Goal: Task Accomplishment & Management: Manage account settings

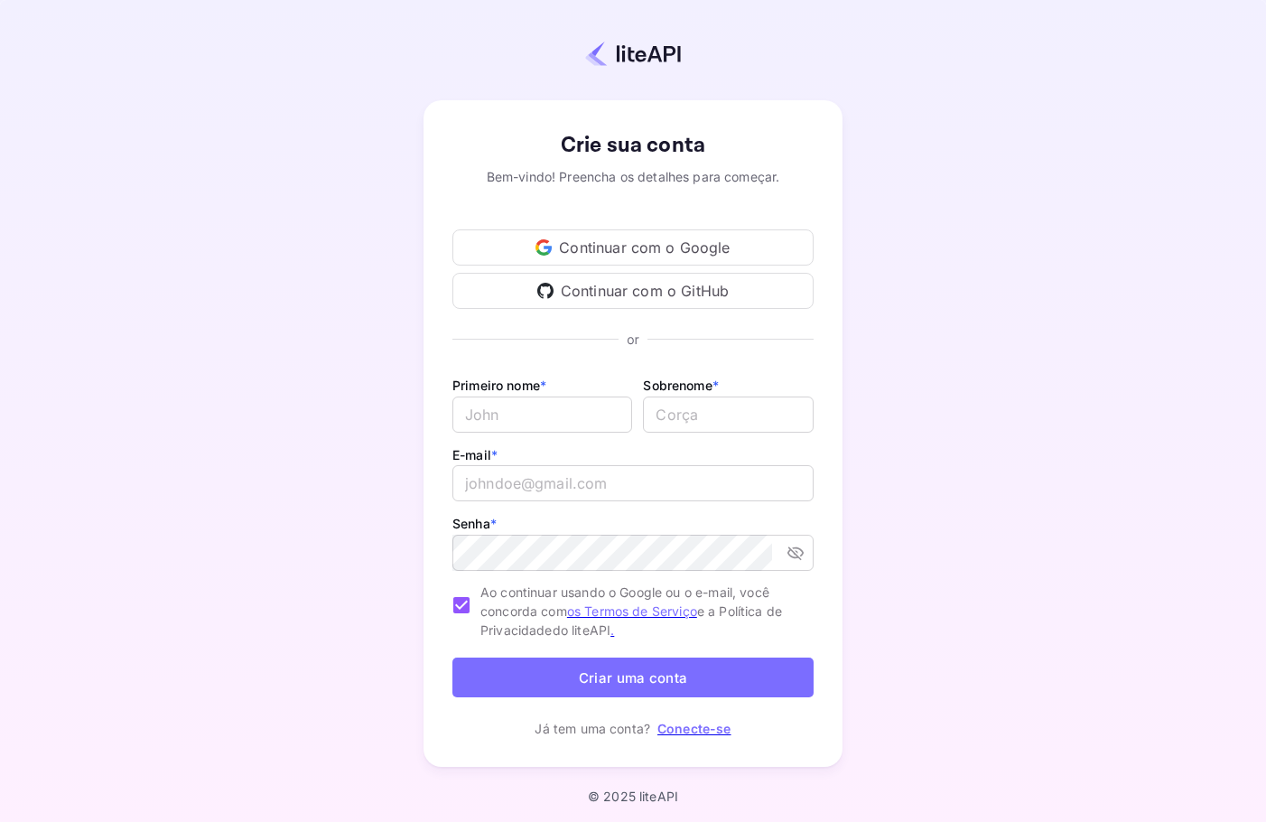
click at [620, 251] on font "Continuar com o Google" at bounding box center [644, 247] width 171 height 18
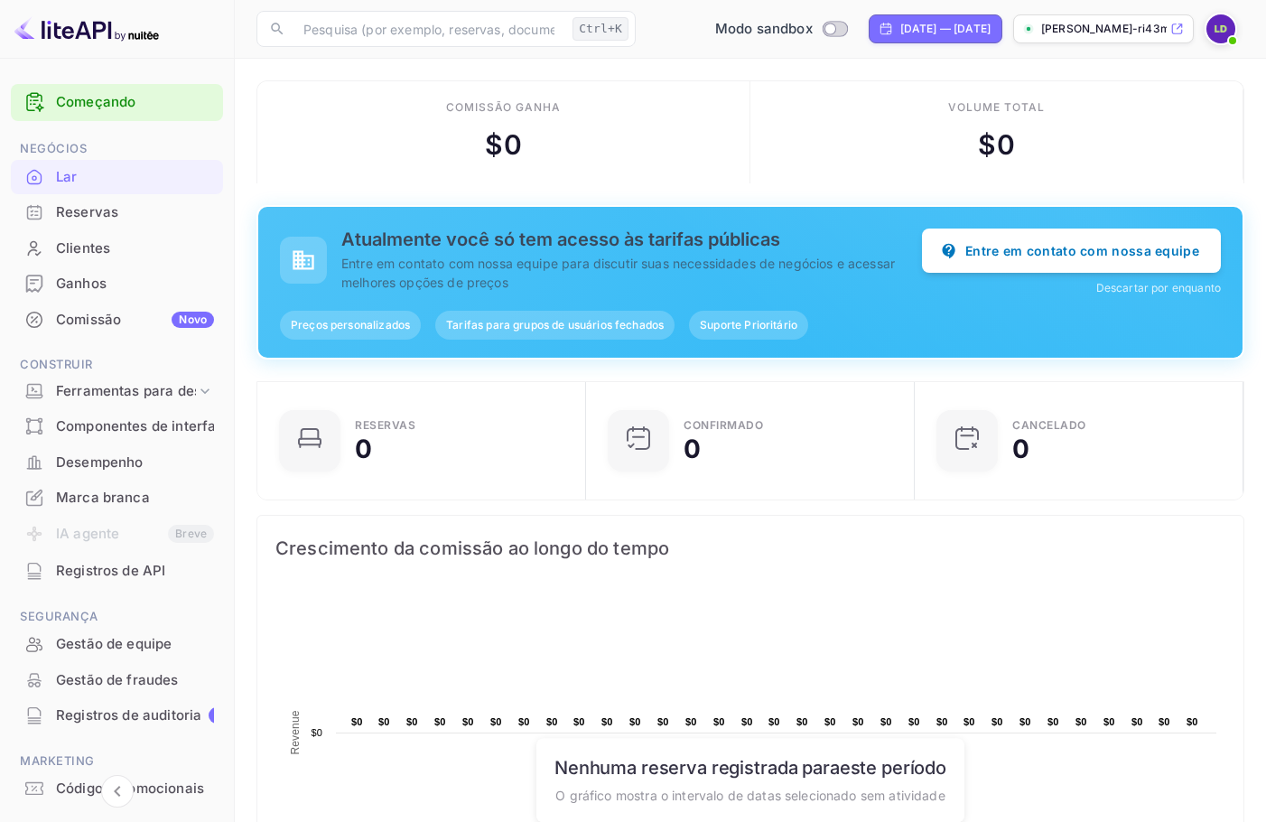
click at [69, 204] on font "Reservas" at bounding box center [87, 211] width 62 height 17
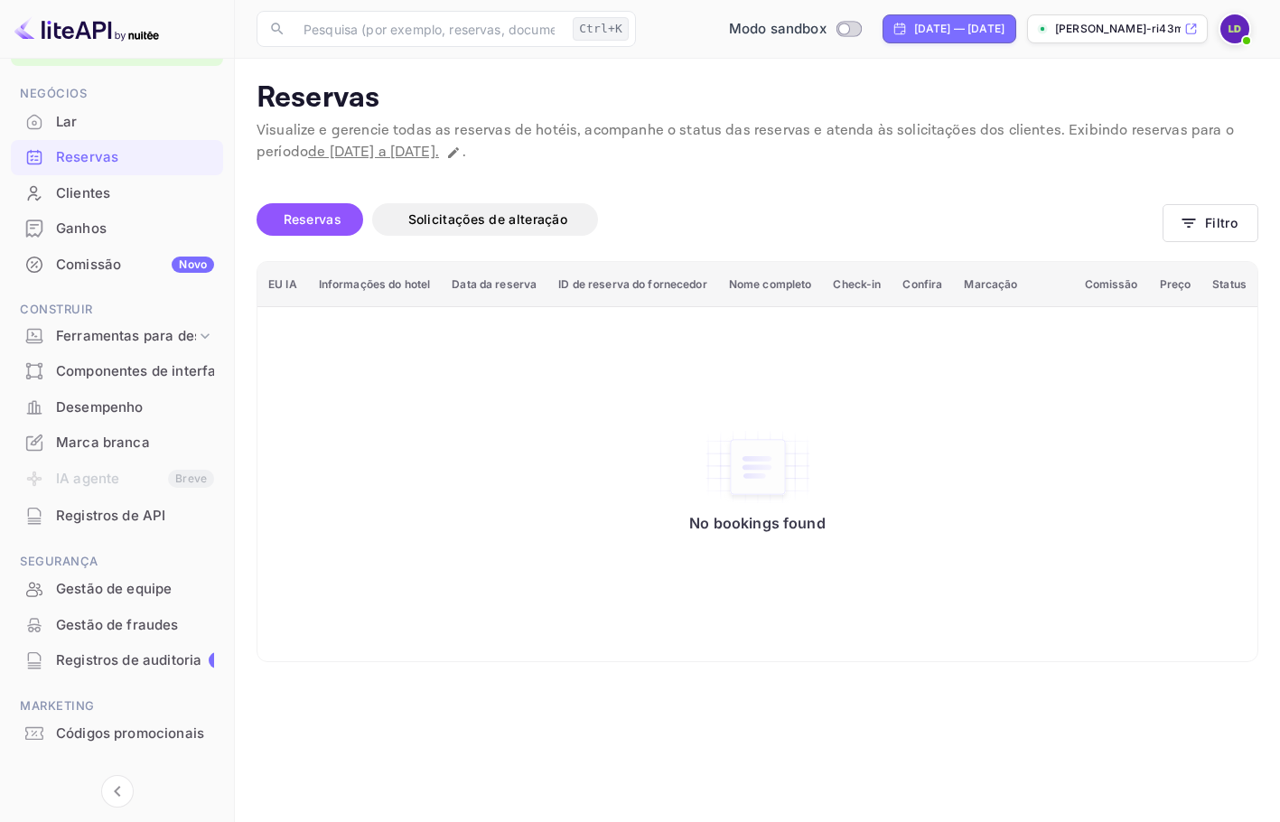
scroll to position [85, 0]
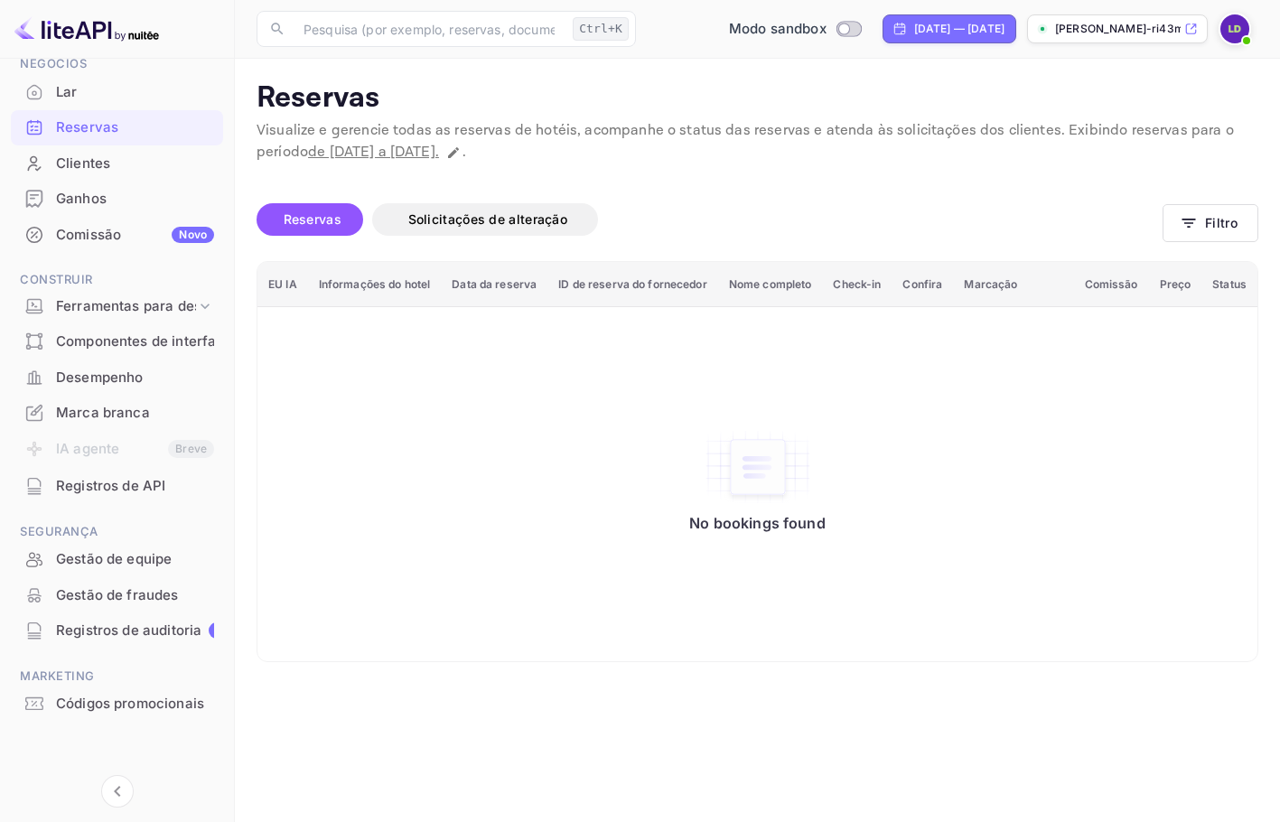
click at [312, 223] on font "Reservas" at bounding box center [313, 218] width 58 height 15
click at [825, 25] on input "Mudar para o modo de produção" at bounding box center [843, 29] width 36 height 12
checkbox input "false"
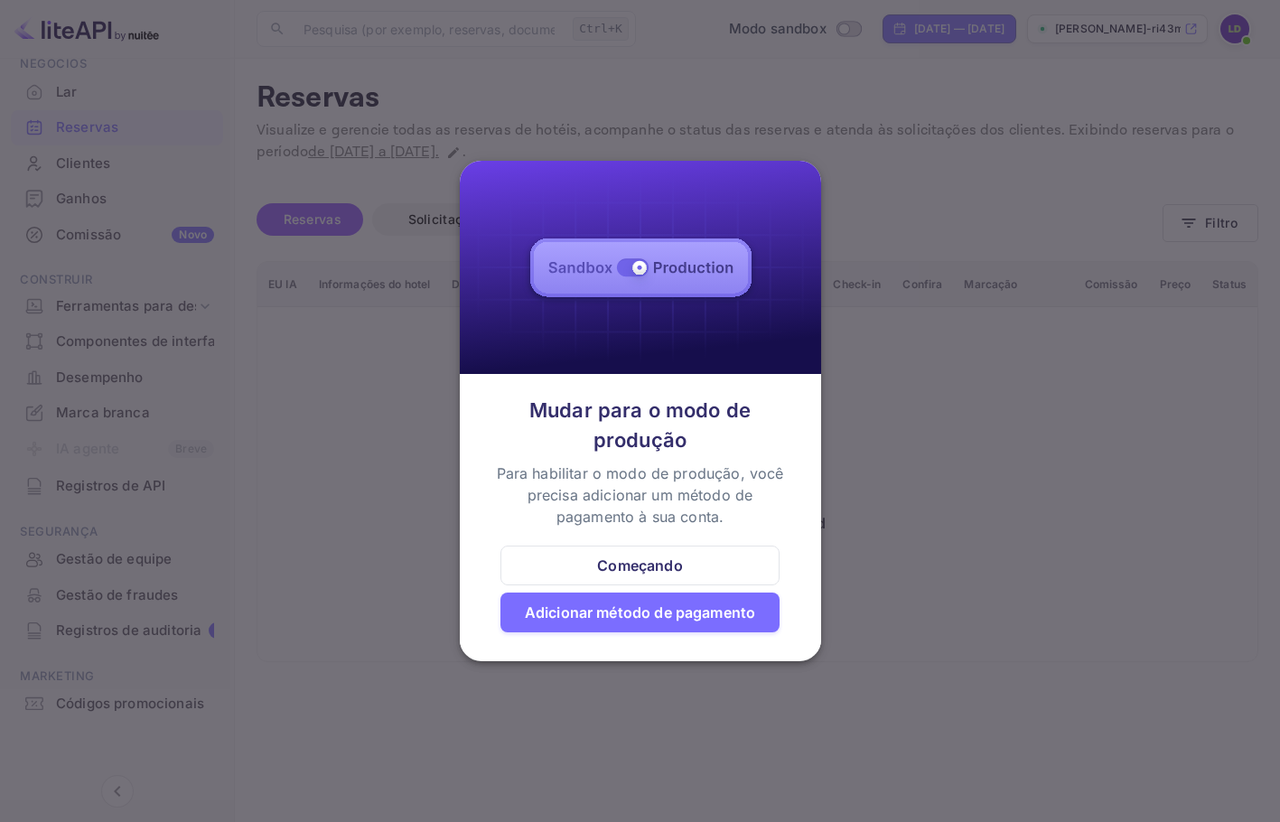
click at [664, 556] on font "Começando" at bounding box center [639, 565] width 85 height 18
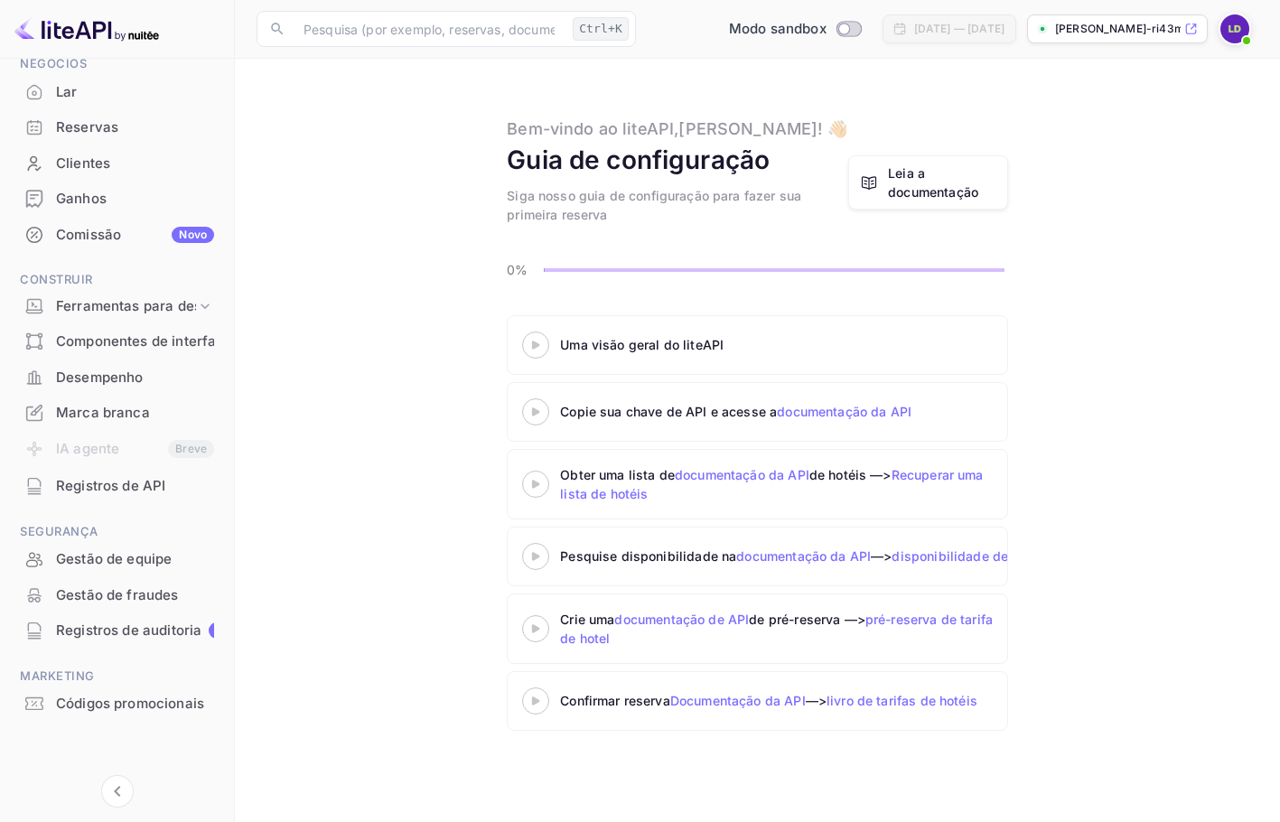
click at [94, 125] on font "Reservas" at bounding box center [87, 126] width 62 height 17
